Goal: Task Accomplishment & Management: Complete application form

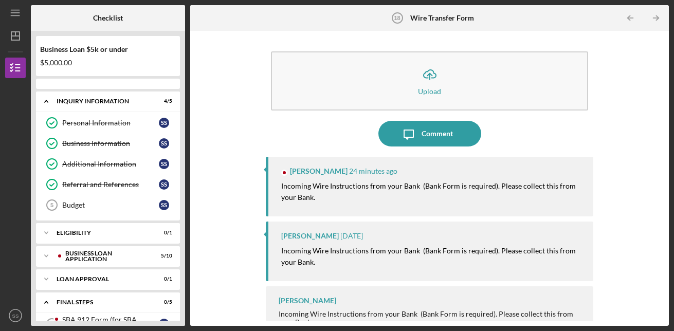
scroll to position [129, 0]
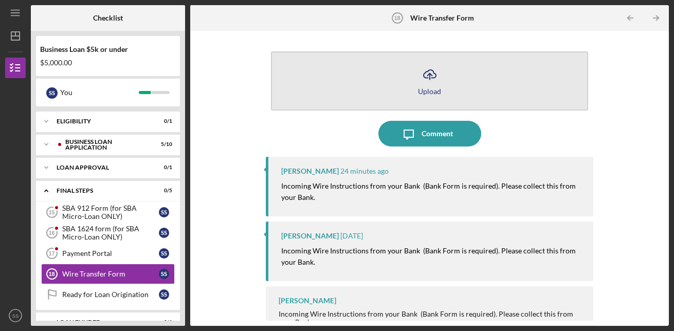
click at [436, 77] on icon "Icon/Upload" at bounding box center [430, 75] width 26 height 26
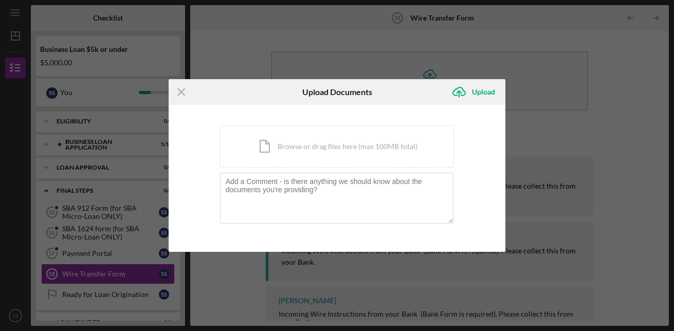
click at [540, 85] on div "Icon/Menu Close Upload Documents Icon/Upload Upload You're uploading documents …" at bounding box center [337, 165] width 674 height 331
click at [180, 90] on icon "Icon/Menu Close" at bounding box center [182, 92] width 26 height 26
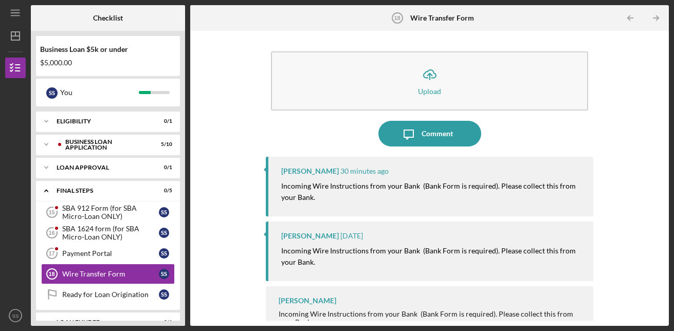
click at [370, 229] on div "[PERSON_NAME] [DATE] Incoming Wire Instructions from your Bank (Bank Form is re…" at bounding box center [430, 252] width 328 height 60
click at [101, 231] on div "SBA 1624 form (for SBA Micro-Loan ONLY)" at bounding box center [110, 233] width 97 height 16
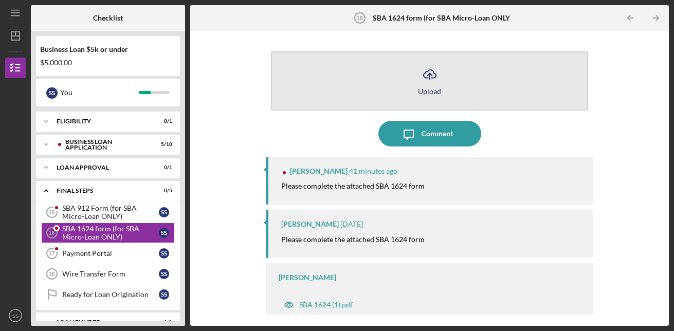
click at [428, 81] on icon "Icon/Upload" at bounding box center [430, 75] width 26 height 26
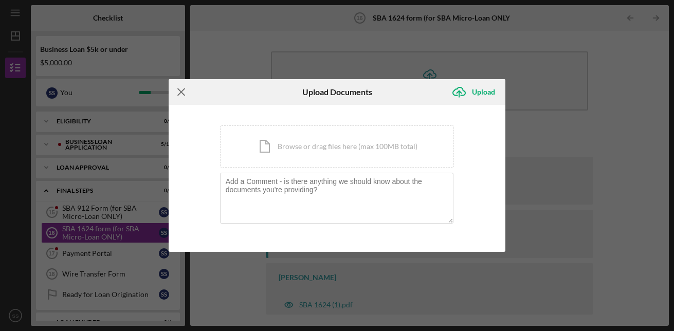
click at [181, 89] on icon "Icon/Menu Close" at bounding box center [182, 92] width 26 height 26
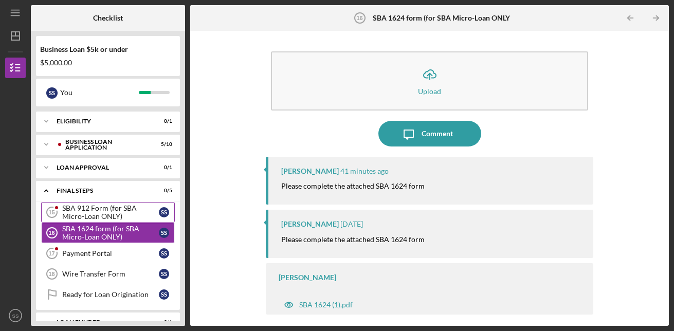
click at [99, 205] on div "SBA 912 Form (for SBA Micro-Loan ONLY)" at bounding box center [110, 212] width 97 height 16
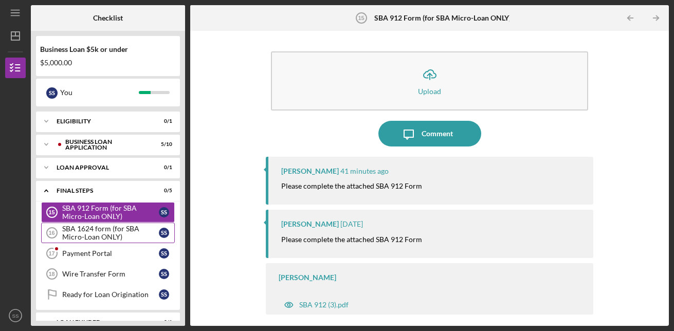
click at [101, 230] on div "SBA 1624 form (for SBA Micro-Loan ONLY)" at bounding box center [110, 233] width 97 height 16
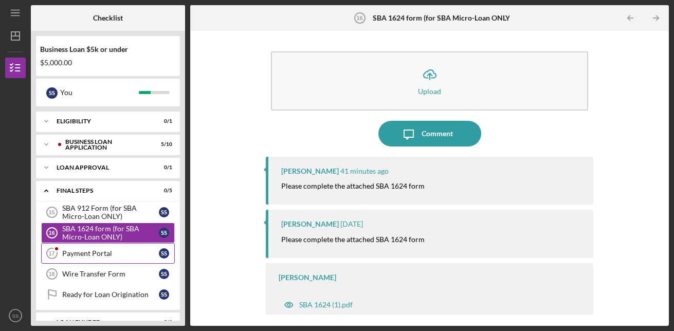
click at [97, 250] on div "Payment Portal" at bounding box center [110, 253] width 97 height 8
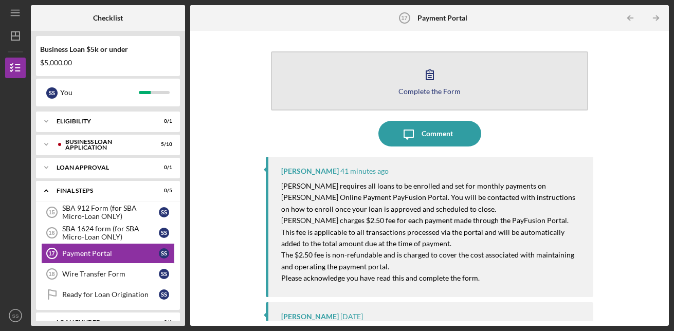
click at [433, 80] on icon "button" at bounding box center [430, 75] width 26 height 26
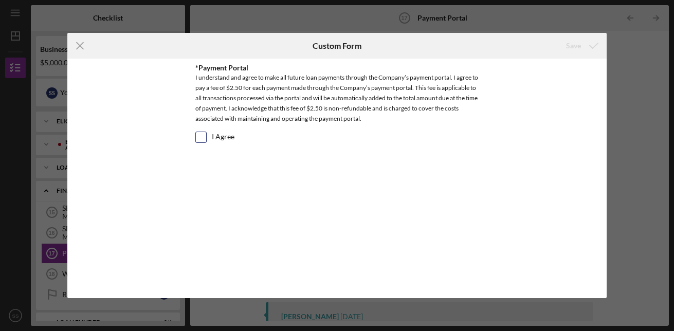
click at [202, 134] on input "I Agree" at bounding box center [201, 137] width 10 height 10
checkbox input "true"
click at [575, 45] on div "Save" at bounding box center [573, 45] width 15 height 21
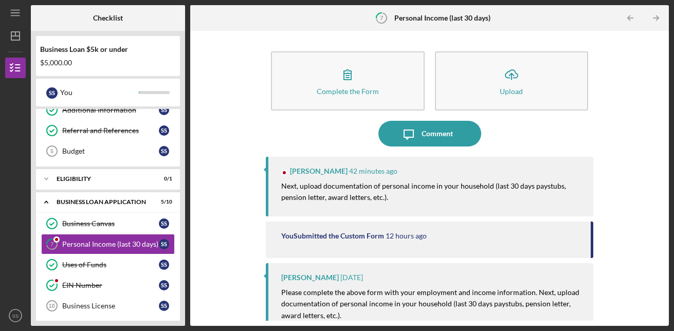
scroll to position [92, 0]
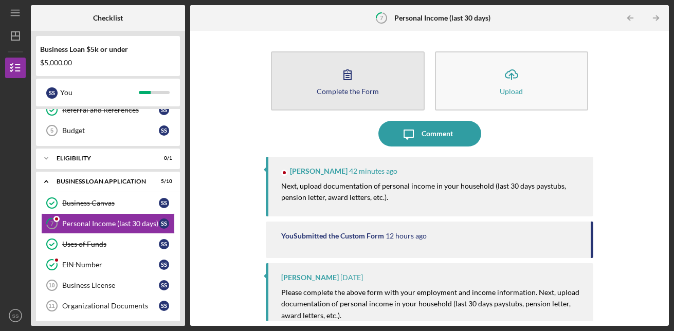
click at [355, 71] on icon "button" at bounding box center [348, 75] width 26 height 26
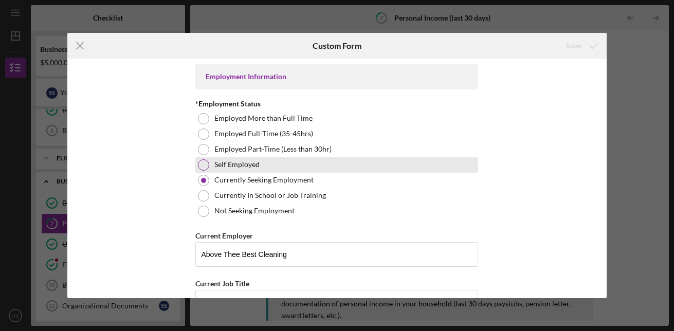
click at [205, 164] on div at bounding box center [203, 164] width 11 height 11
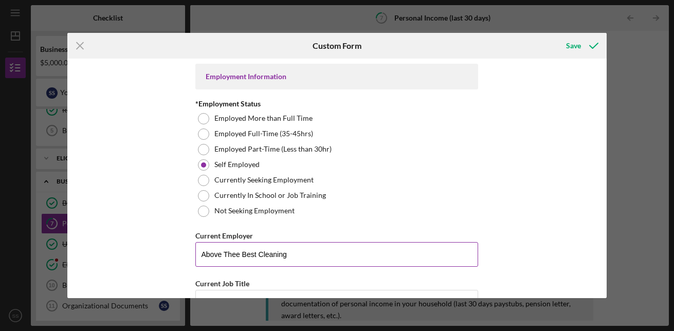
click at [333, 255] on input "Above Thee Best Cleaning" at bounding box center [336, 254] width 283 height 25
type input "Above Thee Best Cleaning LLC"
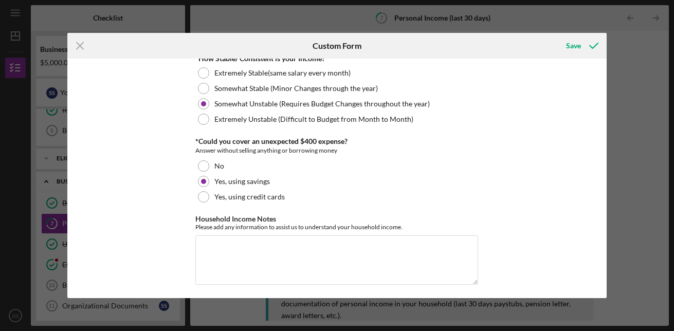
scroll to position [628, 0]
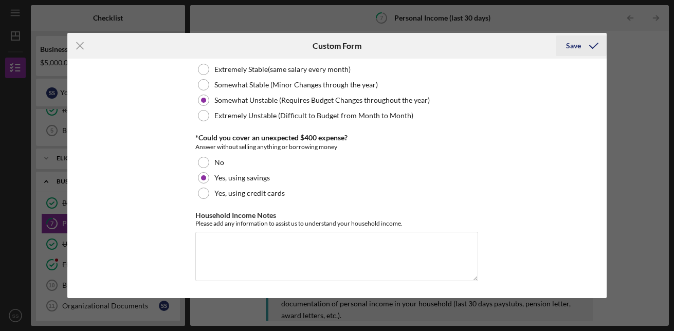
click at [572, 46] on div "Save" at bounding box center [573, 45] width 15 height 21
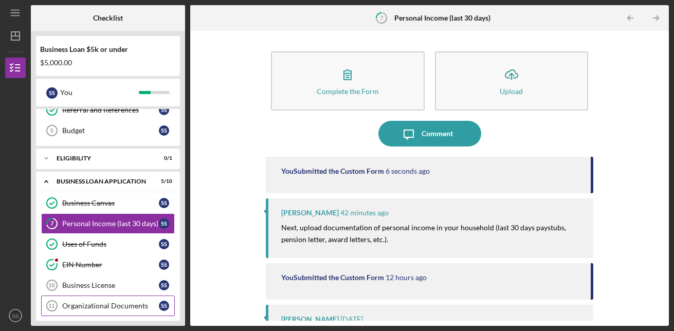
click at [97, 302] on div "Organizational Documents" at bounding box center [110, 306] width 97 height 8
